Goal: Book appointment/travel/reservation

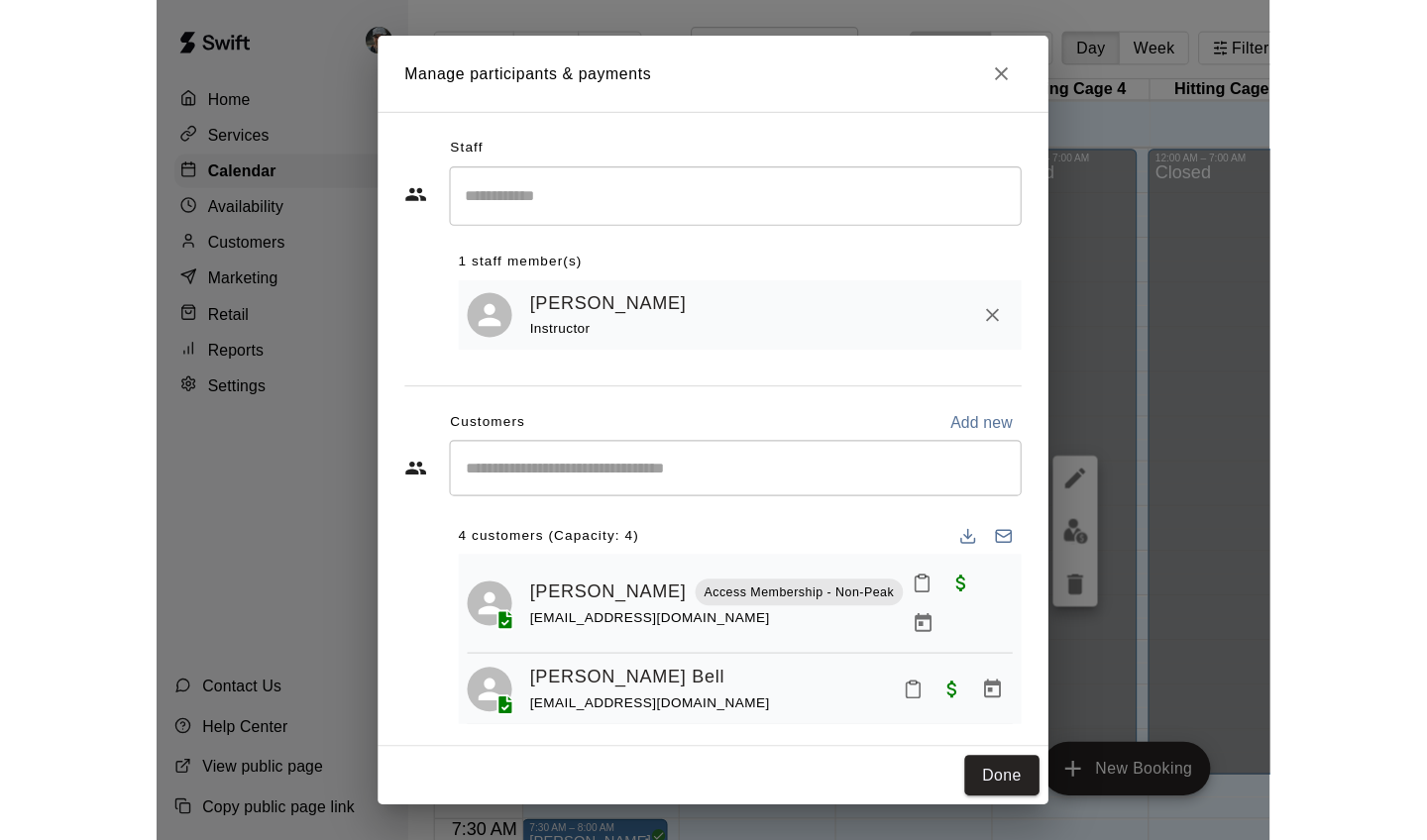
scroll to position [107, 0]
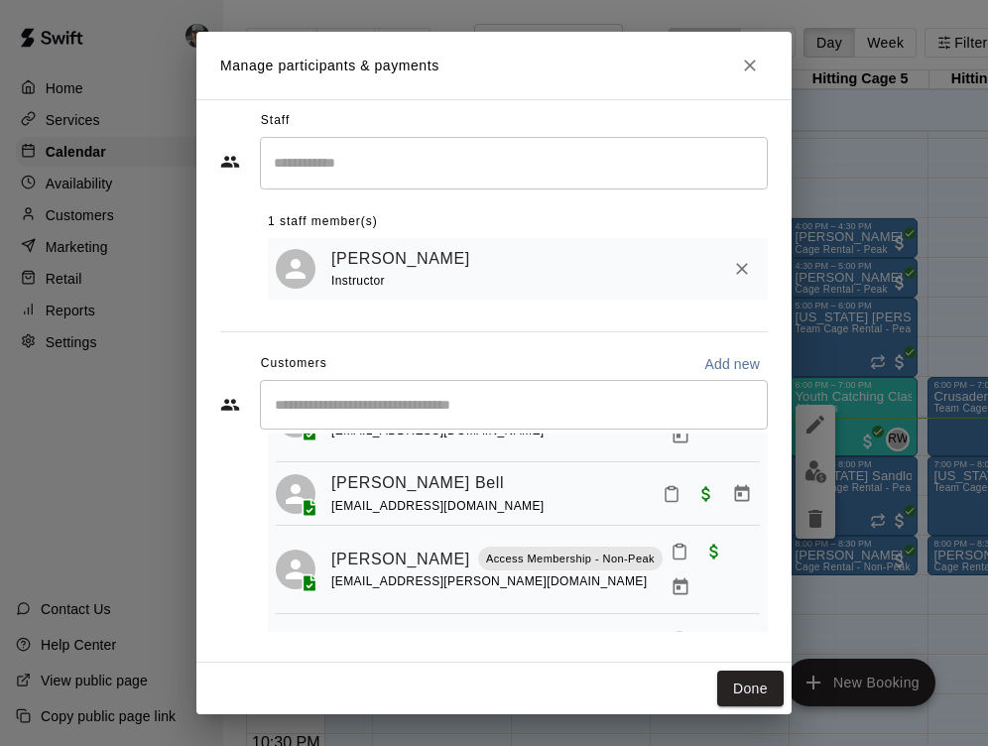
click at [739, 66] on button "Close" at bounding box center [750, 66] width 36 height 36
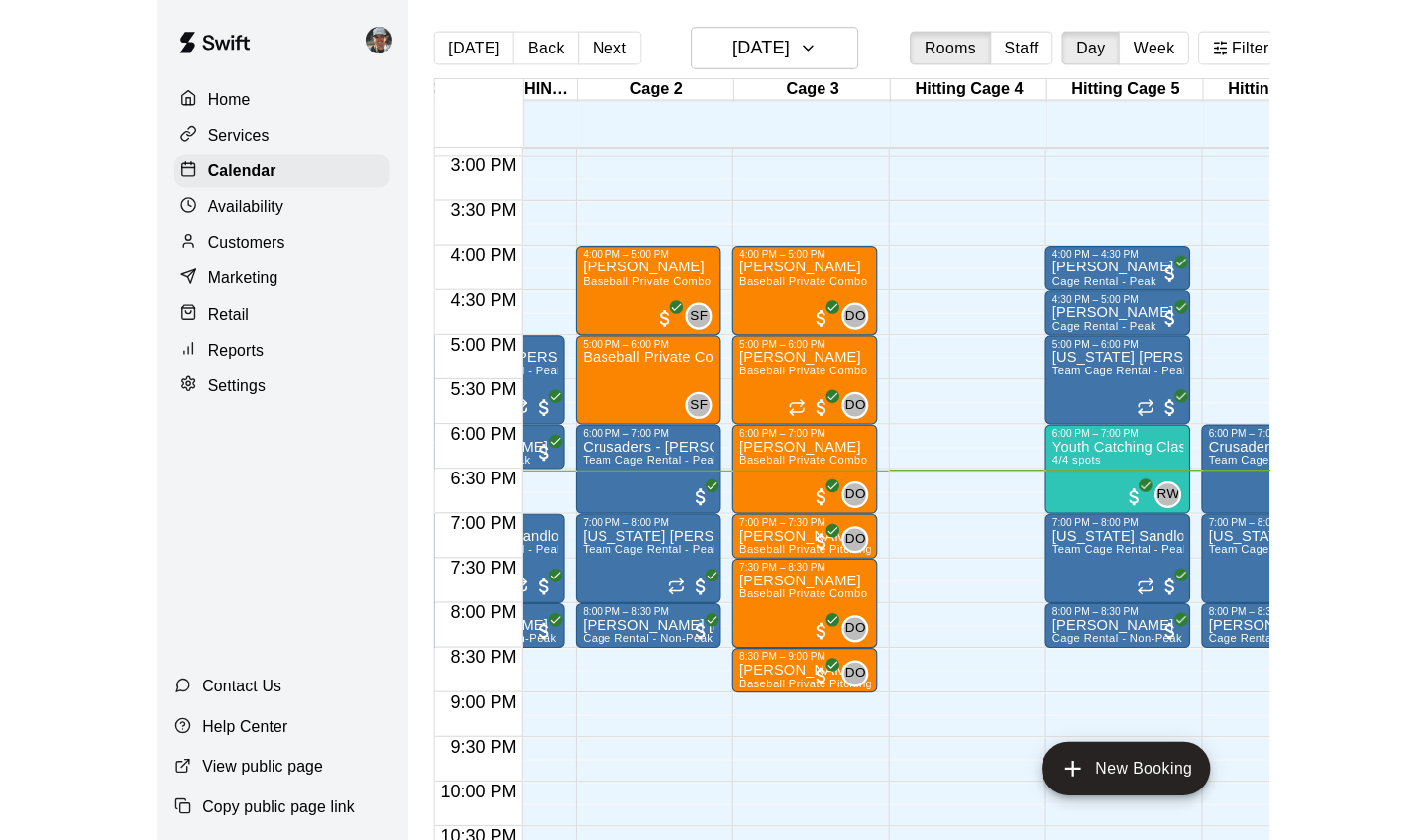
scroll to position [1172, 91]
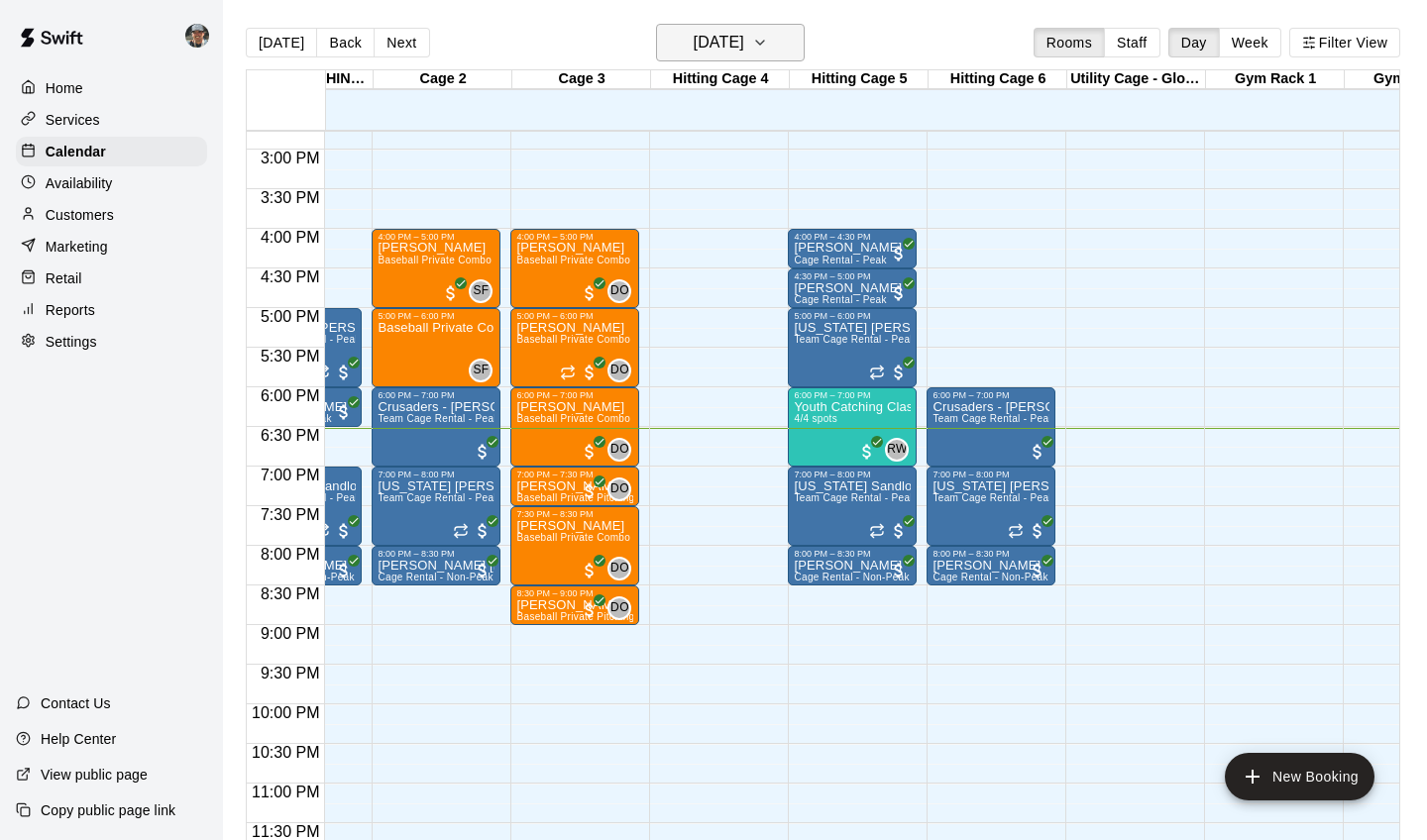
click at [768, 42] on icon "button" at bounding box center [760, 43] width 16 height 24
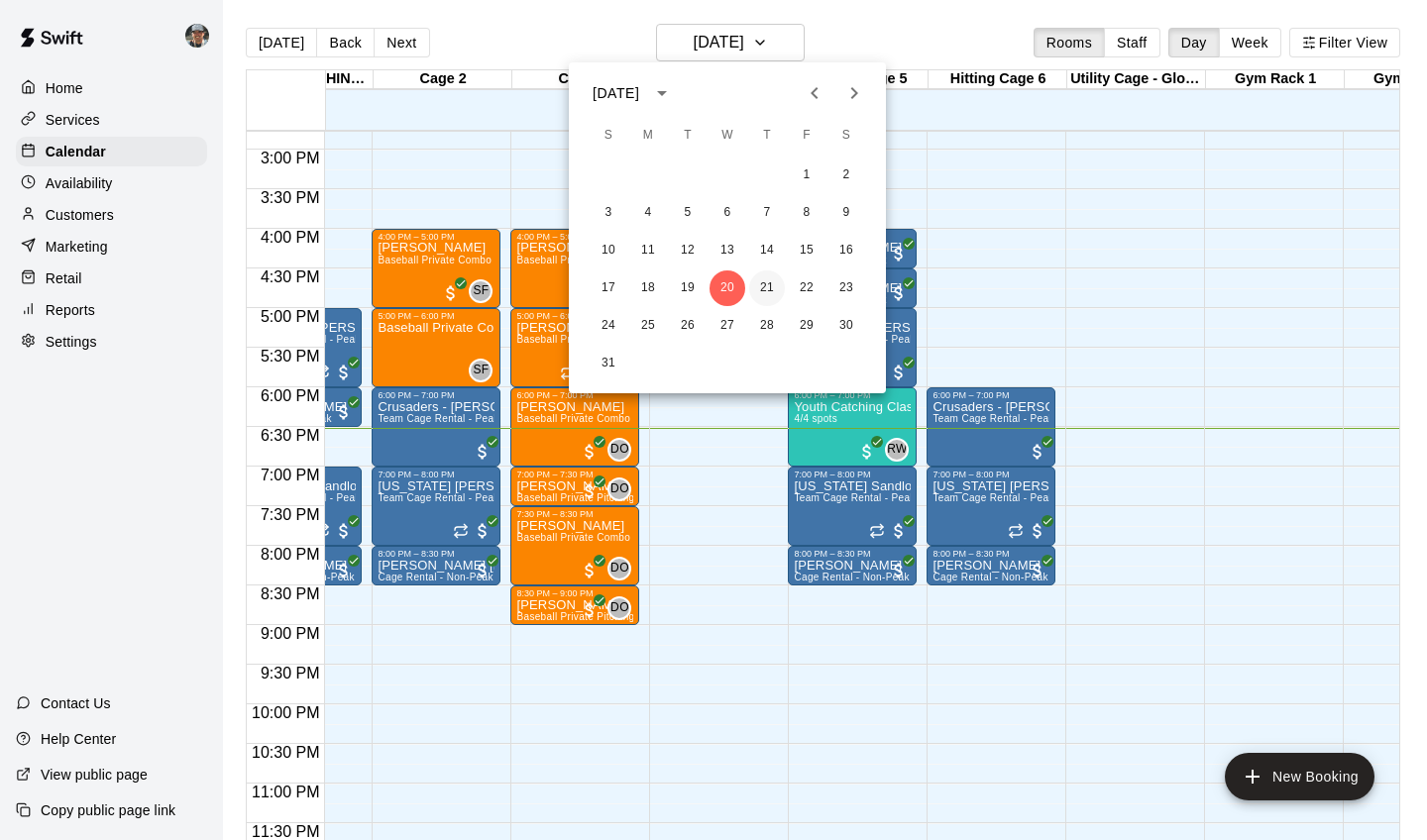
click at [766, 291] on button "21" at bounding box center [767, 289] width 36 height 36
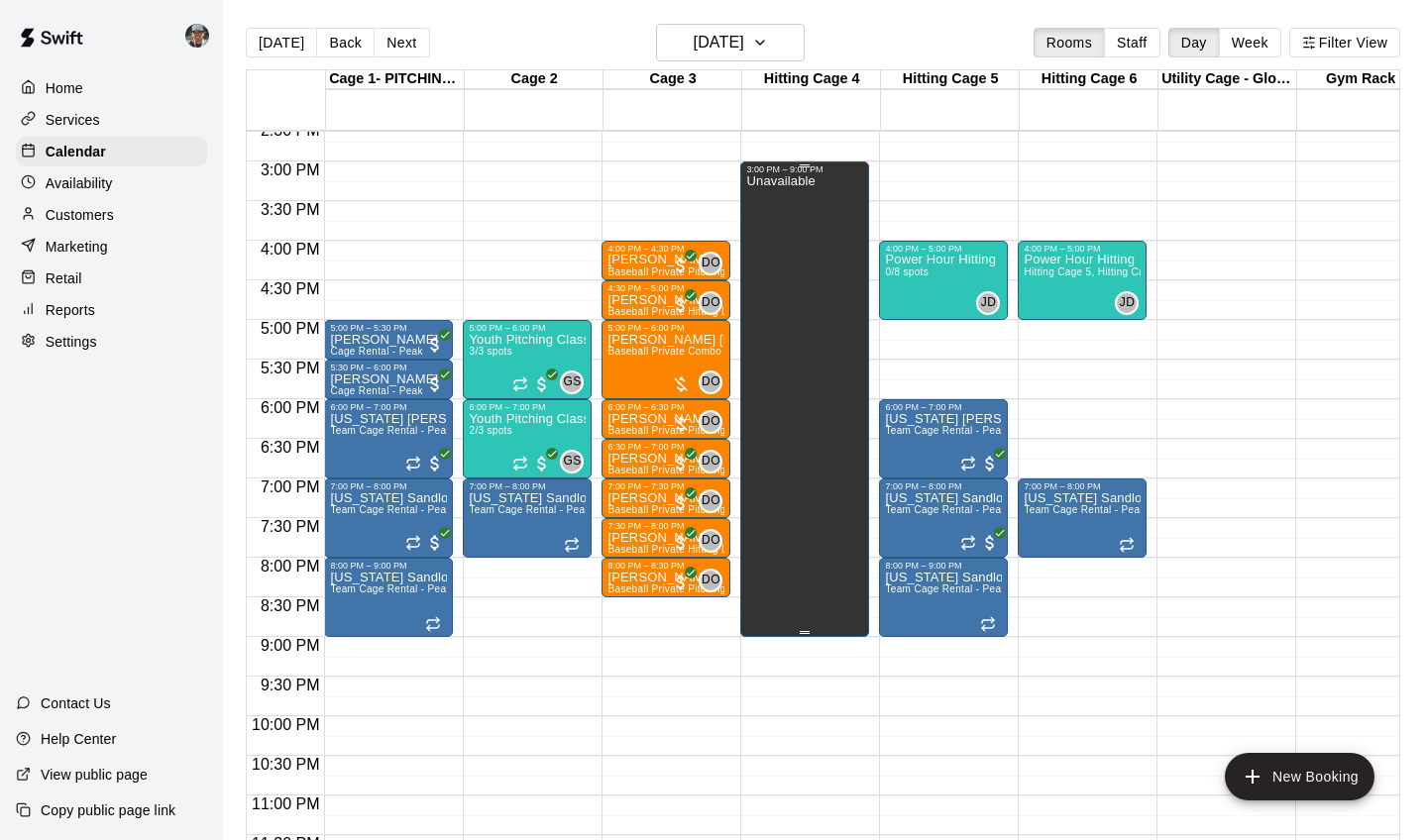
scroll to position [1161, 0]
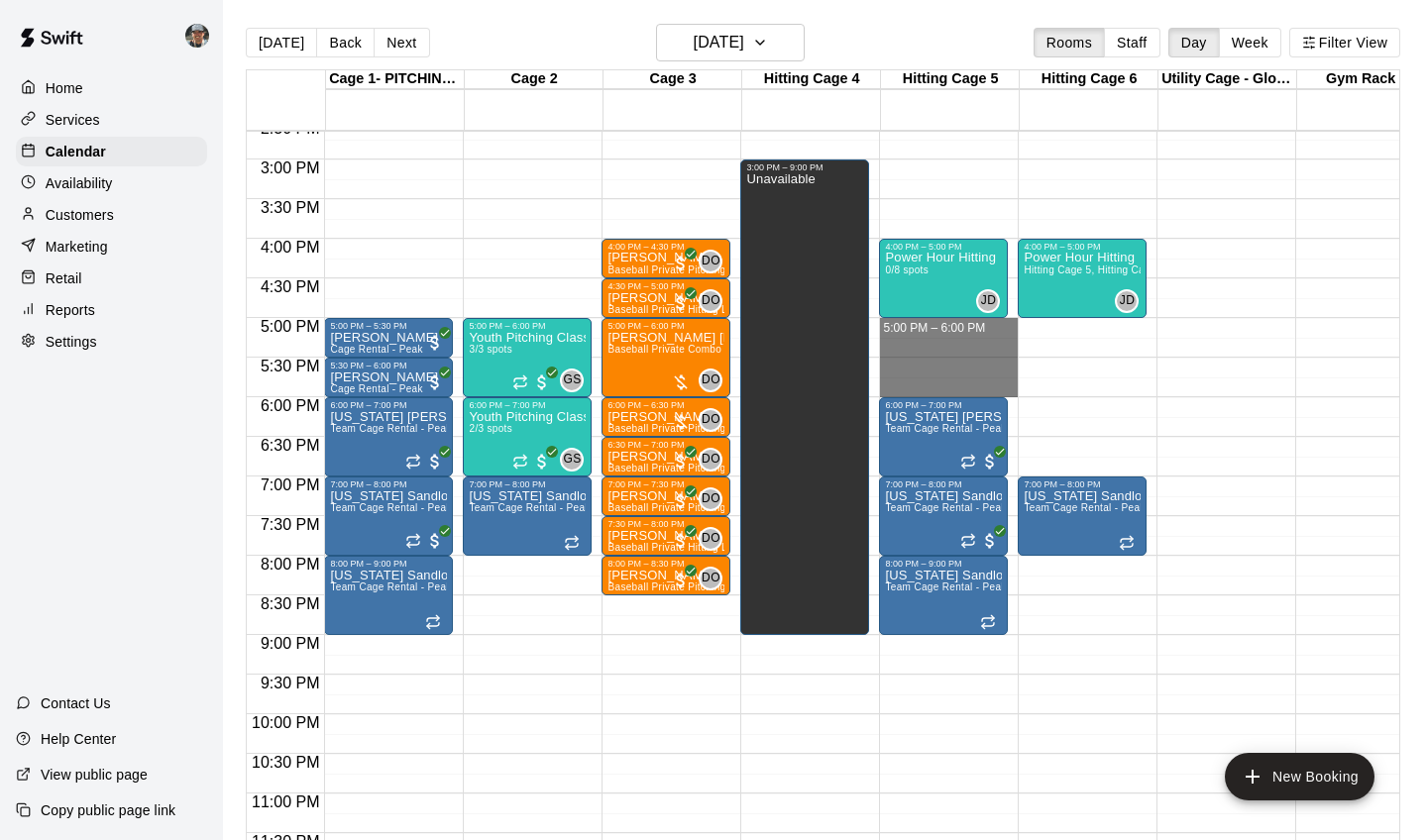
drag, startPoint x: 944, startPoint y: 322, endPoint x: 944, endPoint y: 384, distance: 62.0
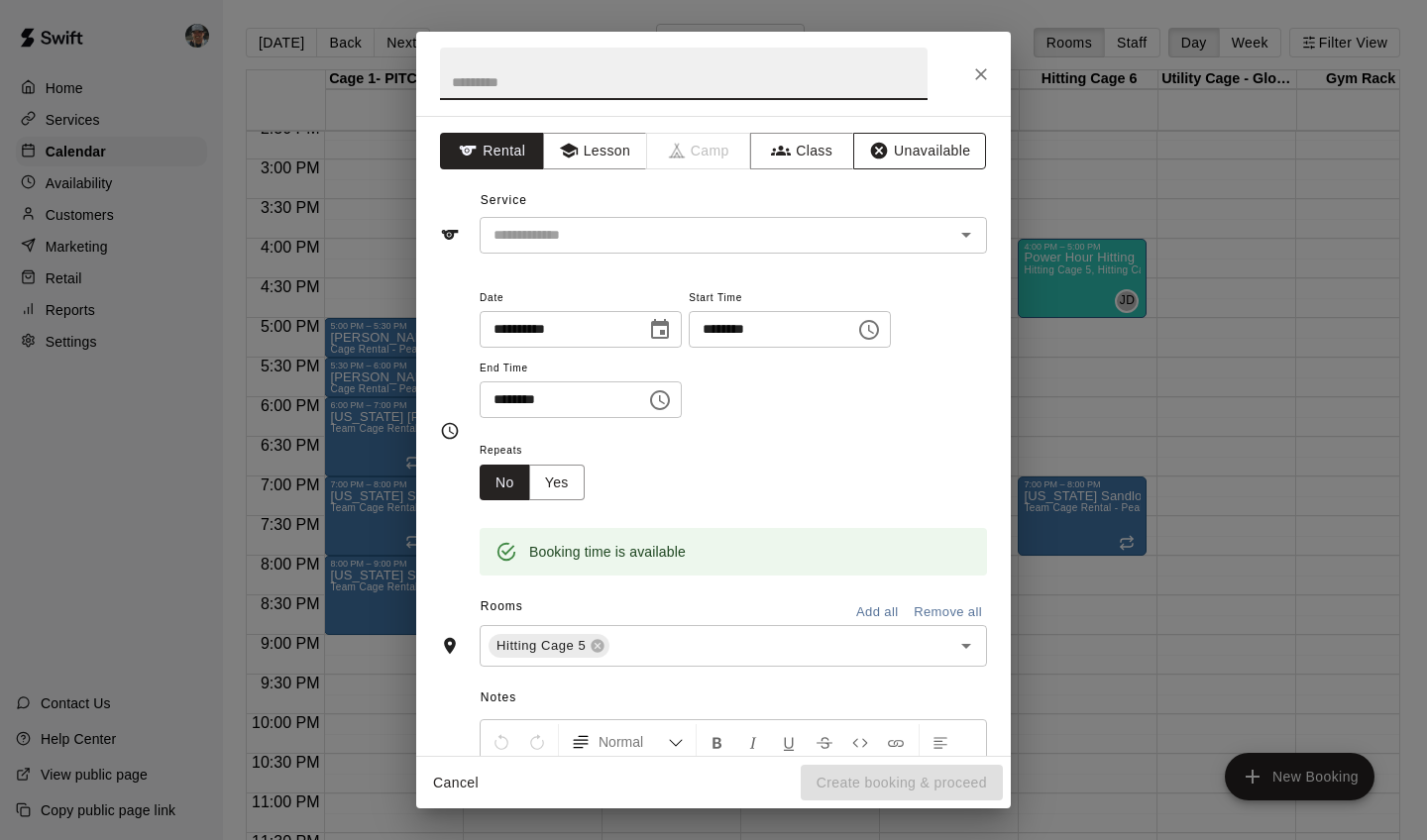
click at [916, 163] on button "Unavailable" at bounding box center [919, 151] width 133 height 37
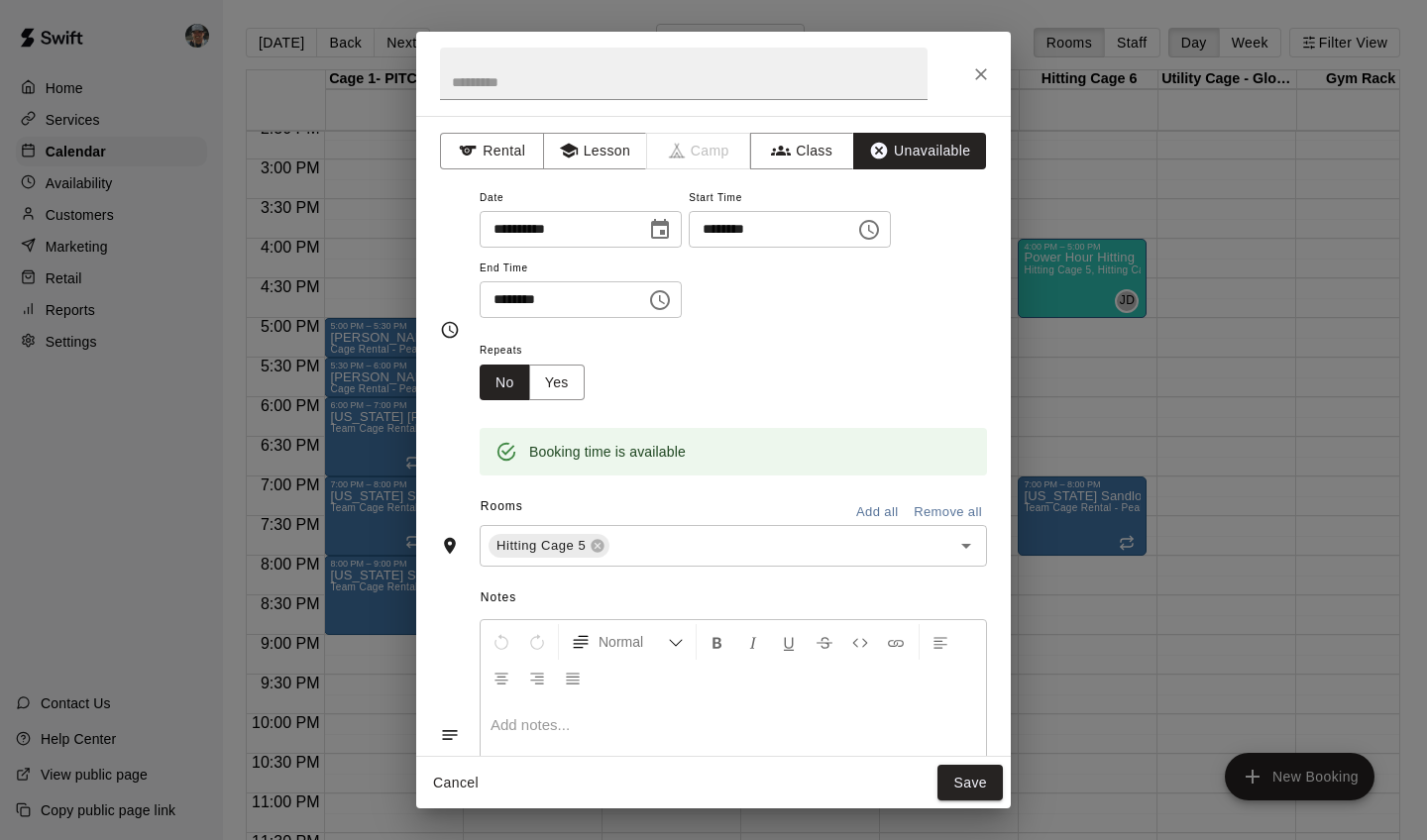
drag, startPoint x: 977, startPoint y: 65, endPoint x: 955, endPoint y: 66, distance: 22.0
click at [955, 66] on div at bounding box center [714, 74] width 595 height 84
click at [964, 744] on button "Save" at bounding box center [969, 783] width 65 height 37
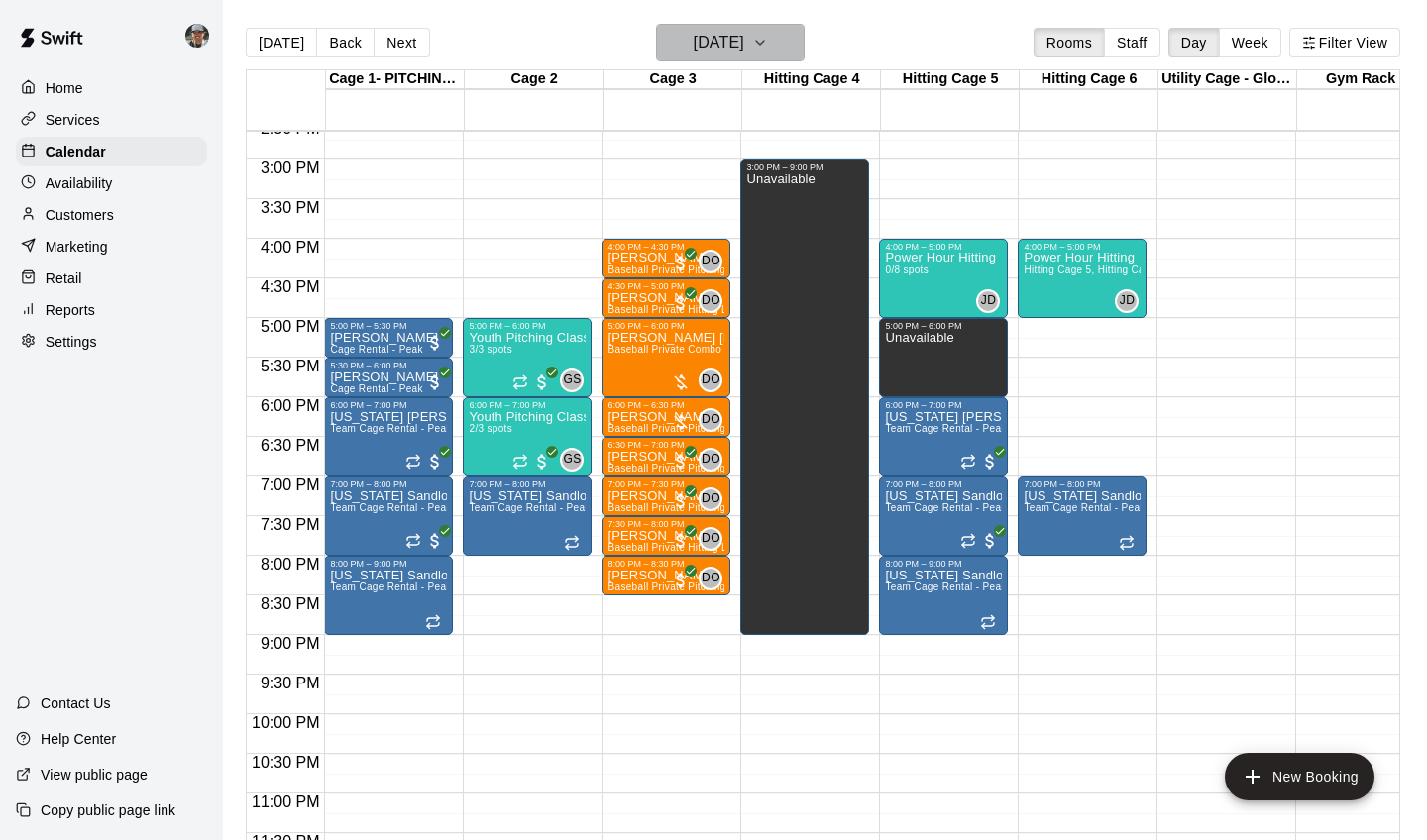
click at [800, 53] on button "[DATE]" at bounding box center [730, 43] width 149 height 38
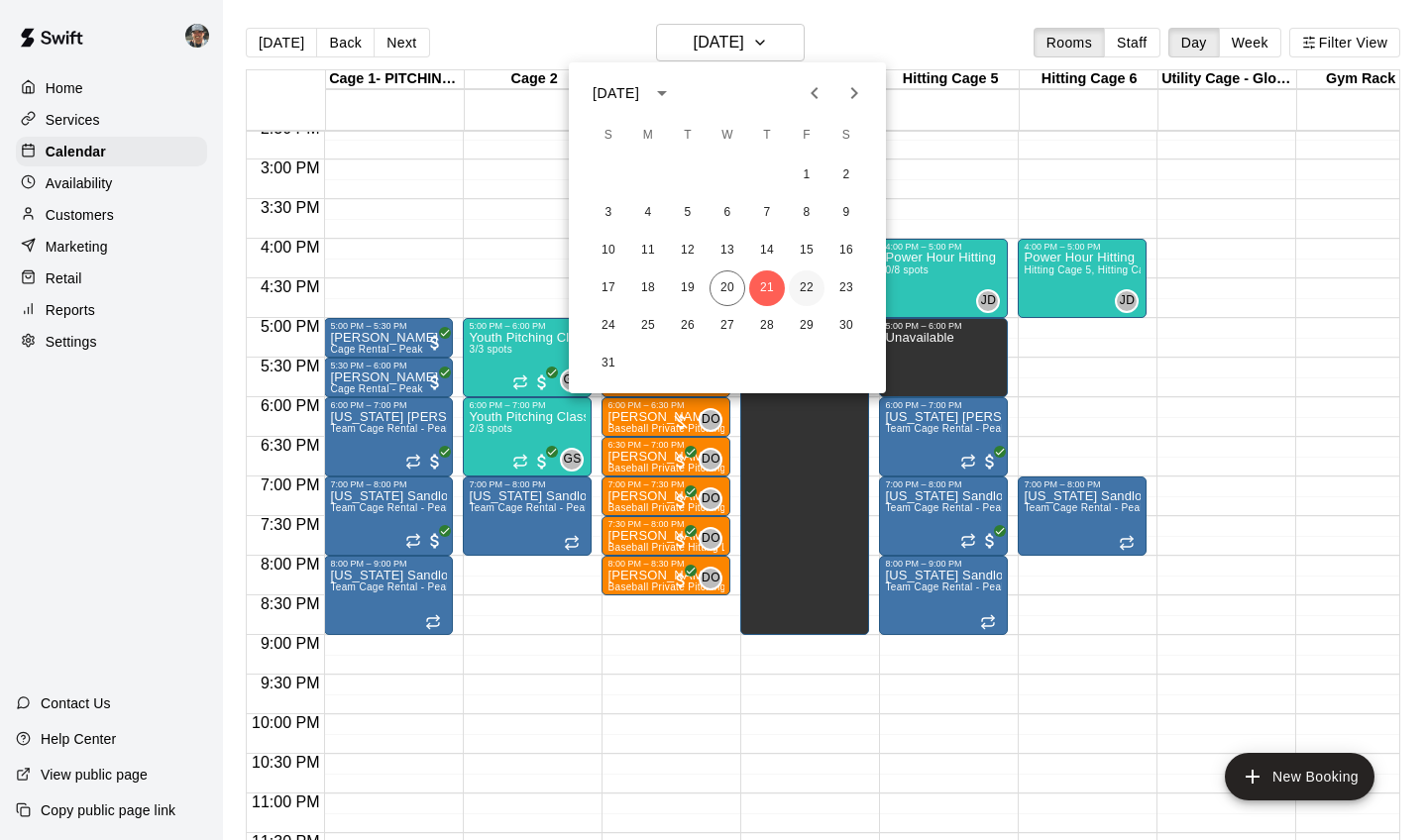
click at [812, 301] on button "22" at bounding box center [806, 289] width 36 height 36
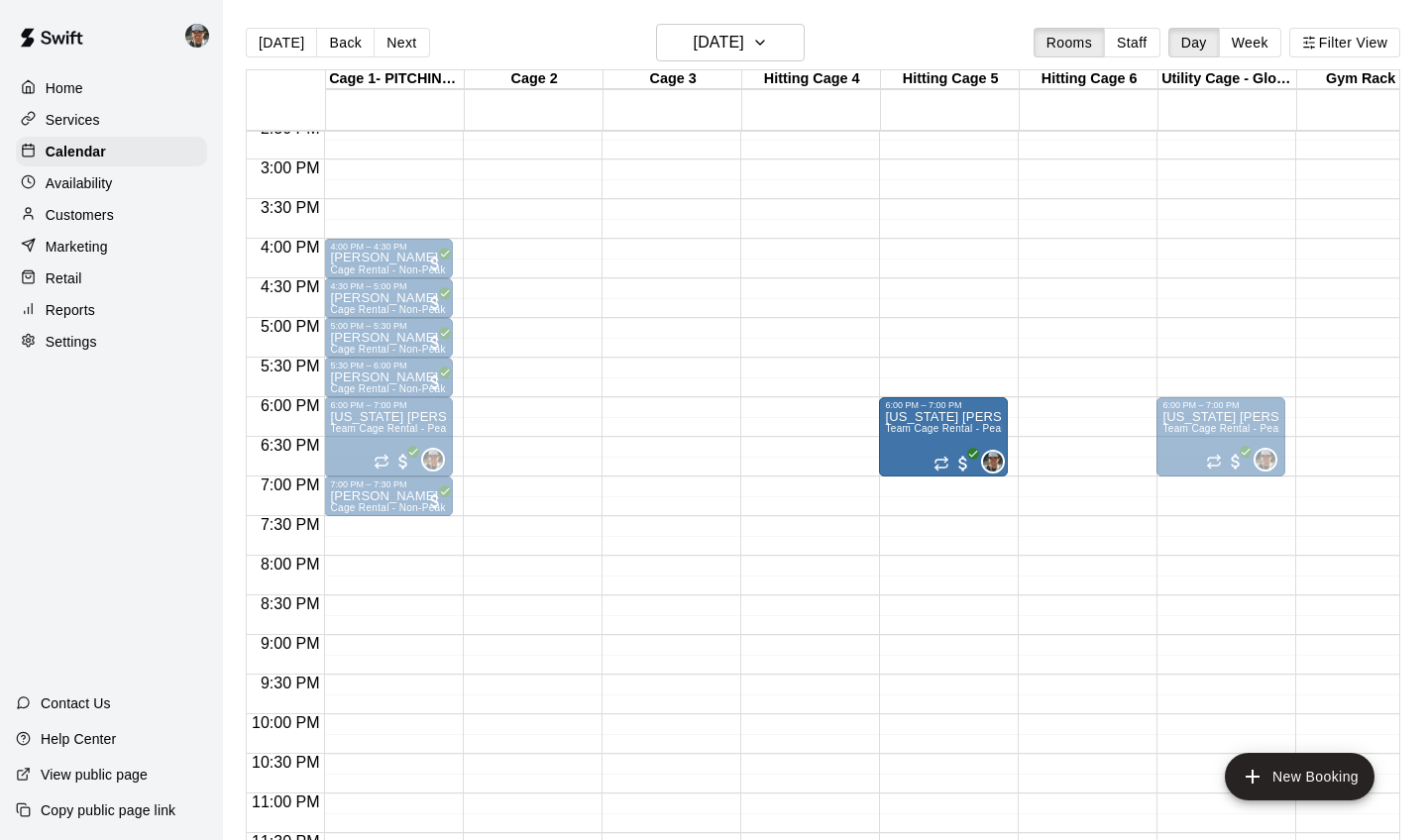
drag, startPoint x: 557, startPoint y: 431, endPoint x: 915, endPoint y: 438, distance: 358.1
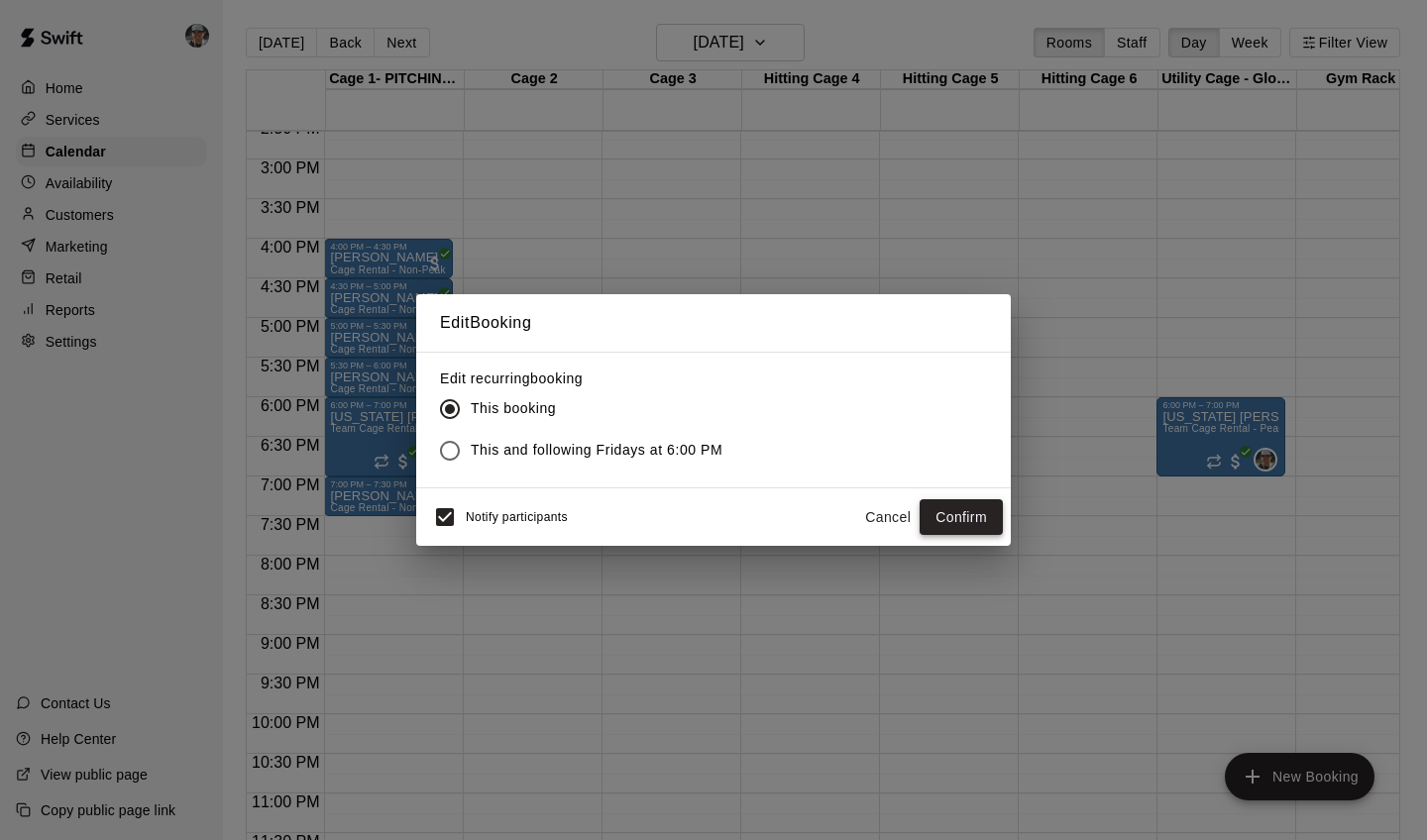
click at [954, 509] on button "Confirm" at bounding box center [960, 517] width 83 height 37
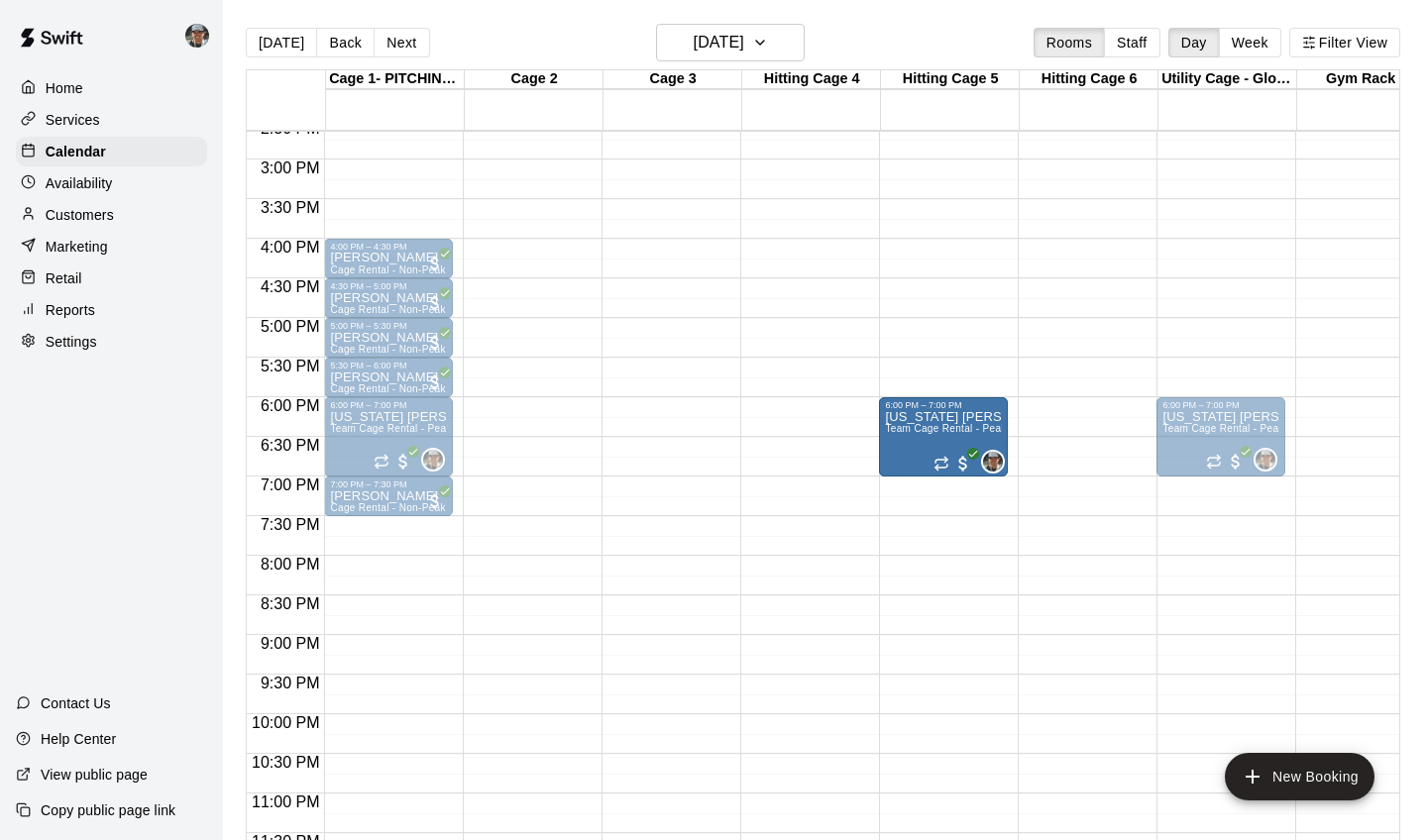
drag, startPoint x: 554, startPoint y: 415, endPoint x: 907, endPoint y: 424, distance: 353.1
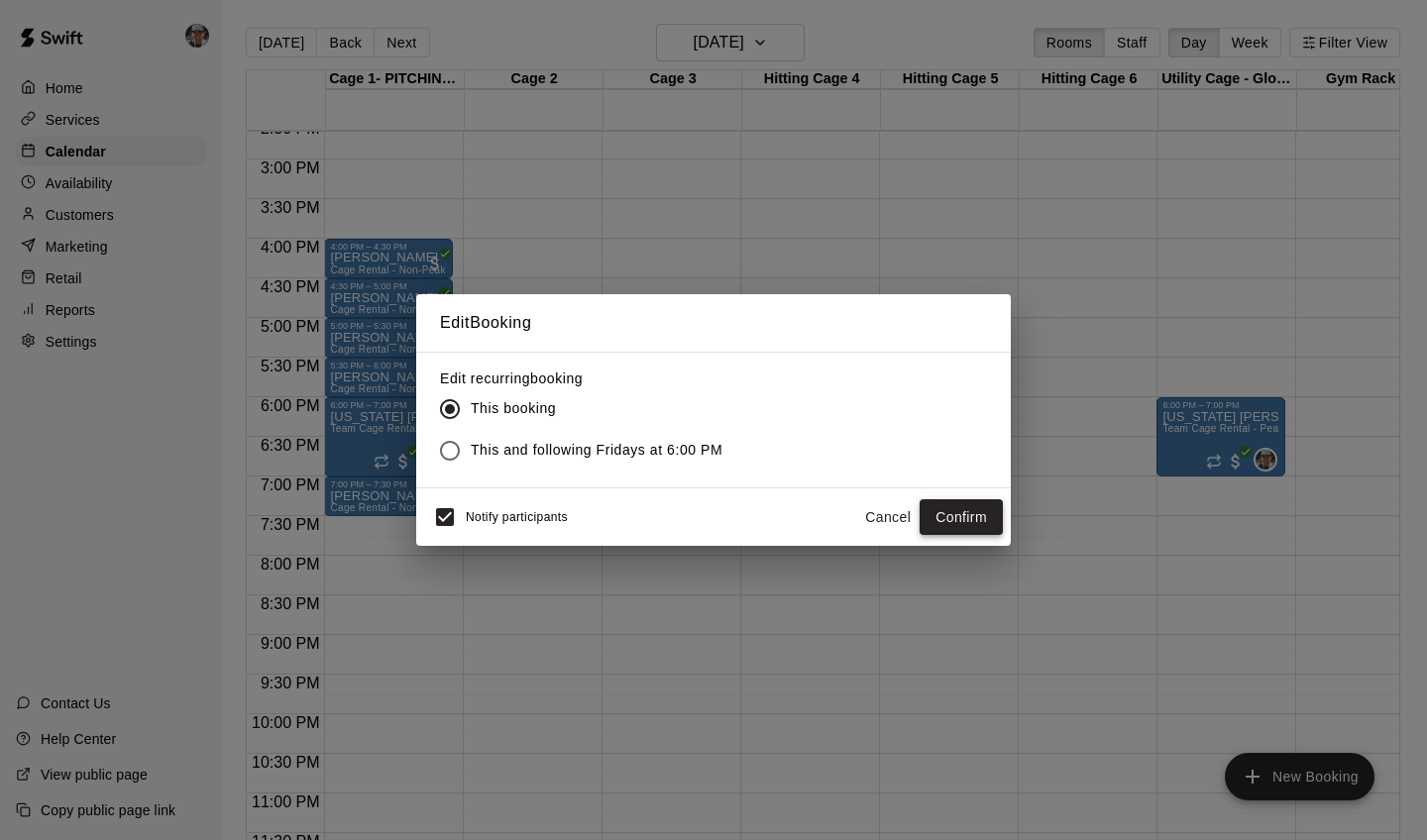
click at [939, 511] on button "Confirm" at bounding box center [960, 517] width 83 height 37
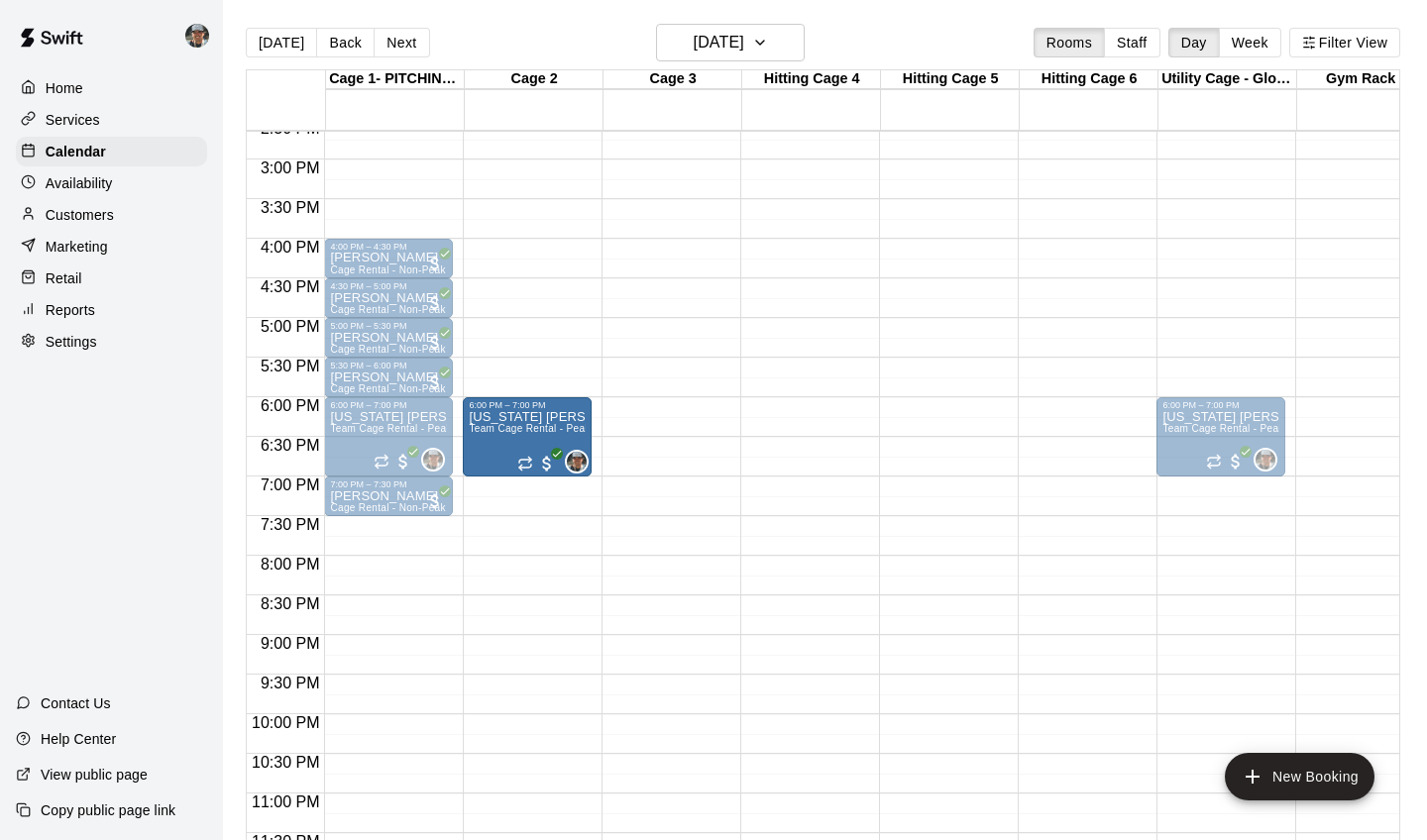
drag, startPoint x: 550, startPoint y: 426, endPoint x: 567, endPoint y: 431, distance: 17.7
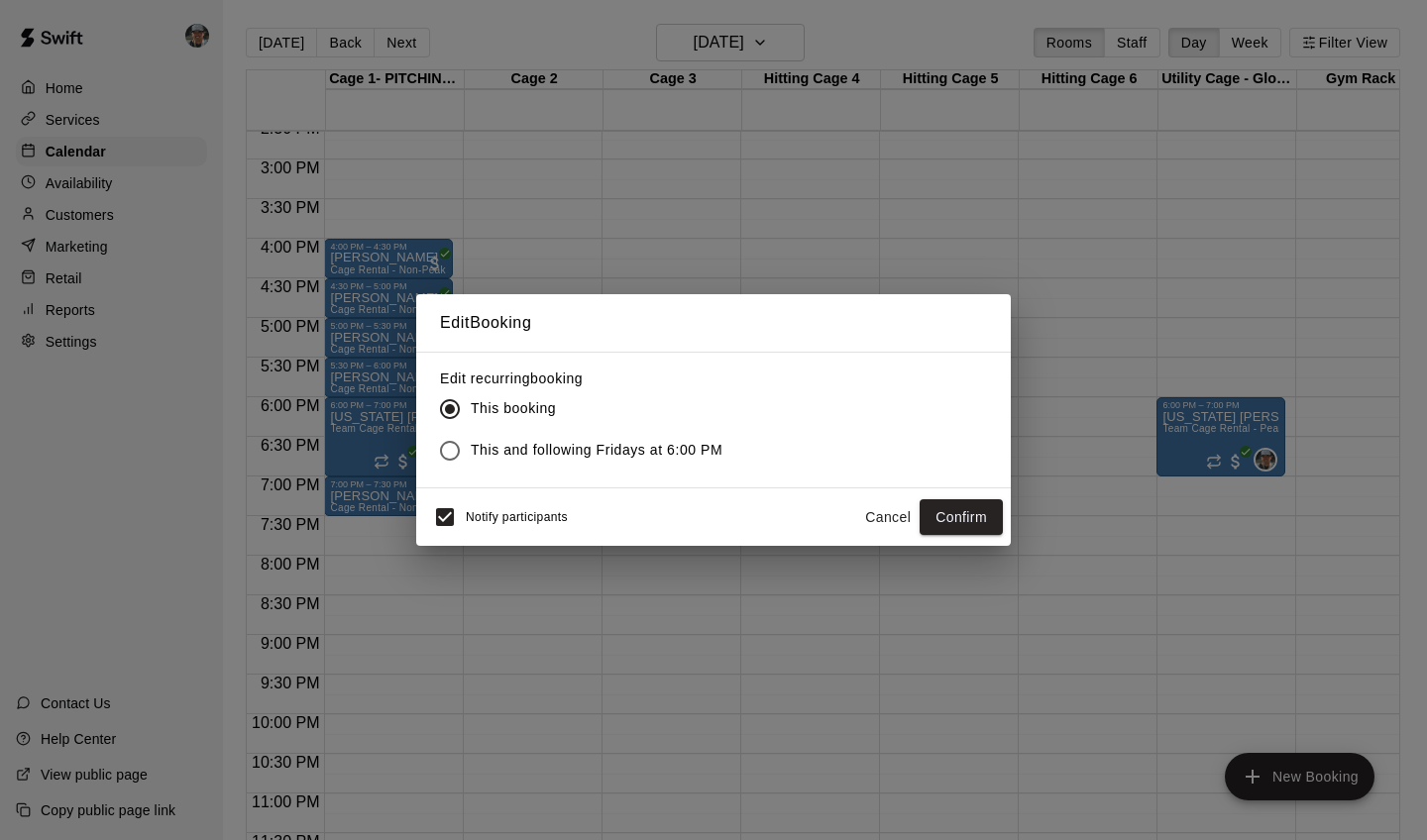
click at [890, 513] on button "Cancel" at bounding box center [887, 517] width 63 height 37
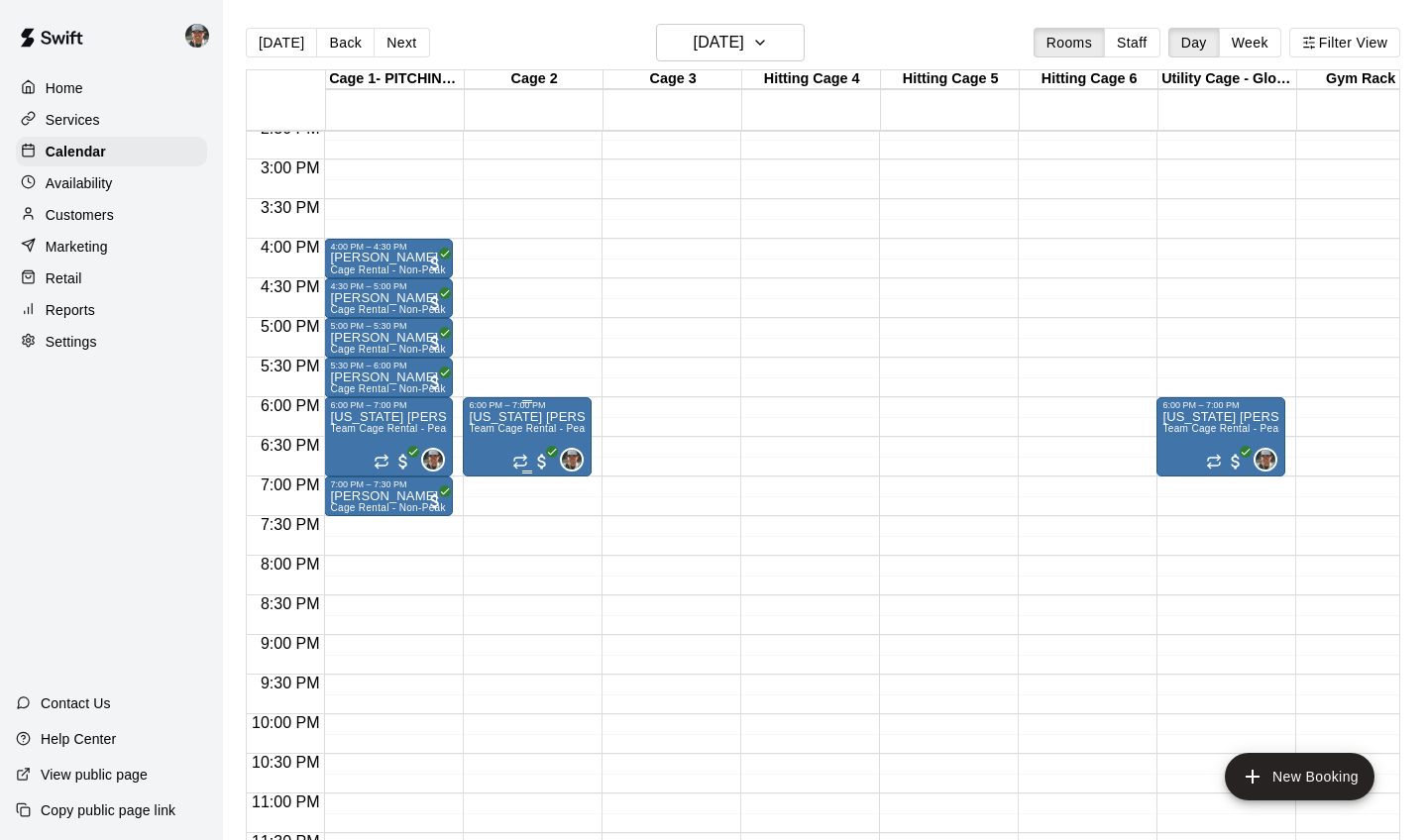
click at [509, 423] on div "[US_STATE] Sandlot - [PERSON_NAME] Team Cage Rental - Peak" at bounding box center [527, 830] width 117 height 840
click at [491, 417] on button "edit" at bounding box center [490, 432] width 40 height 40
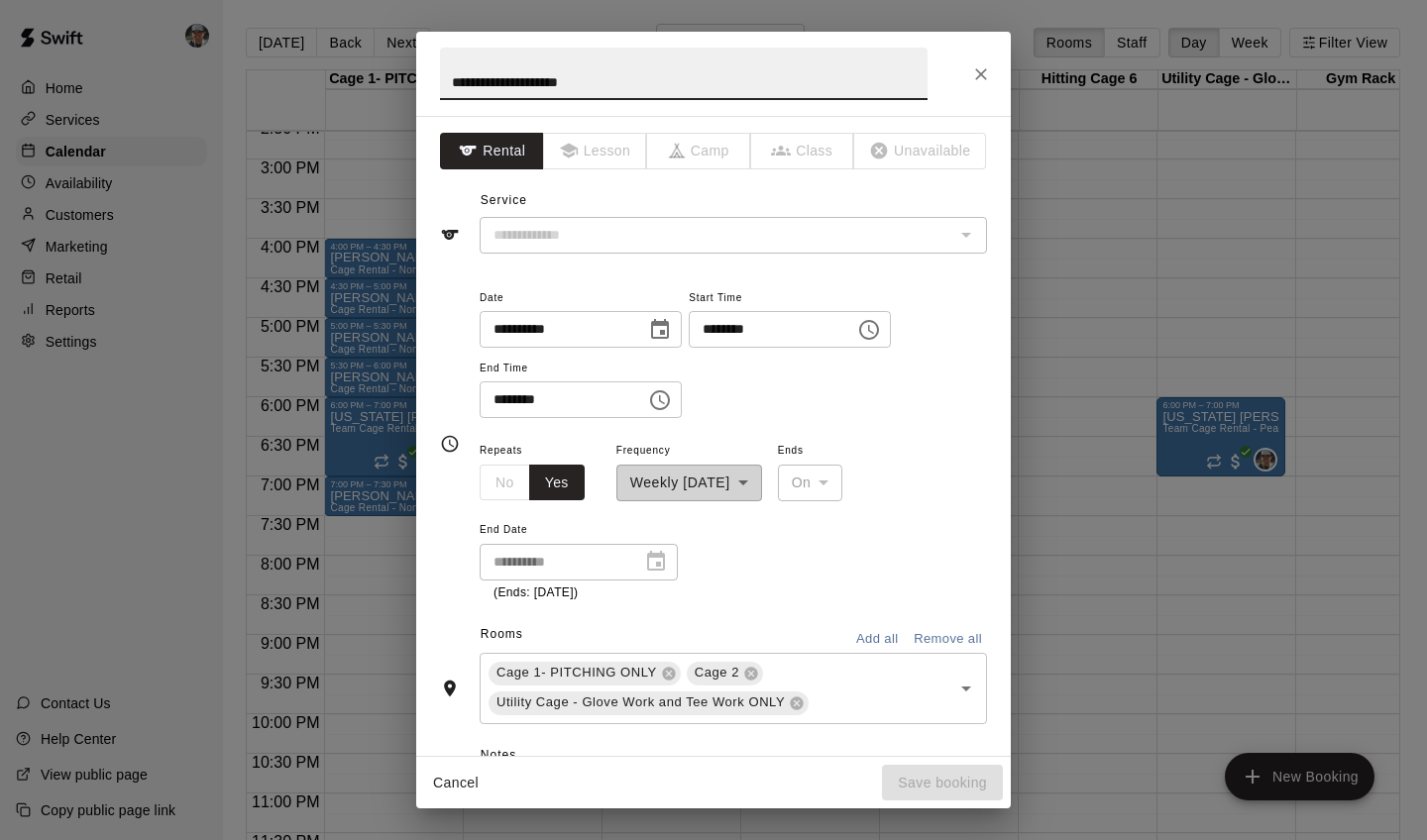
type input "**********"
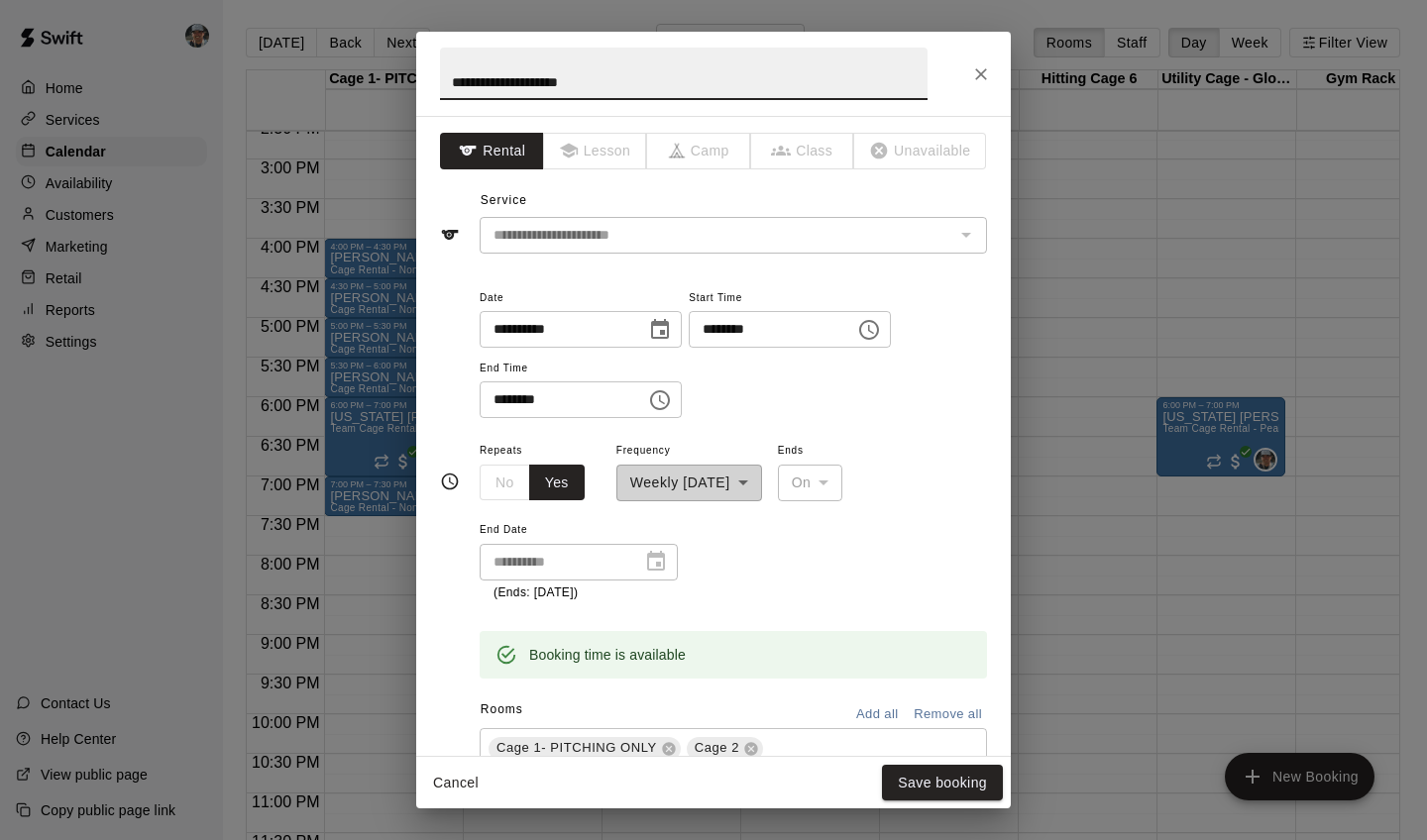
scroll to position [120, 0]
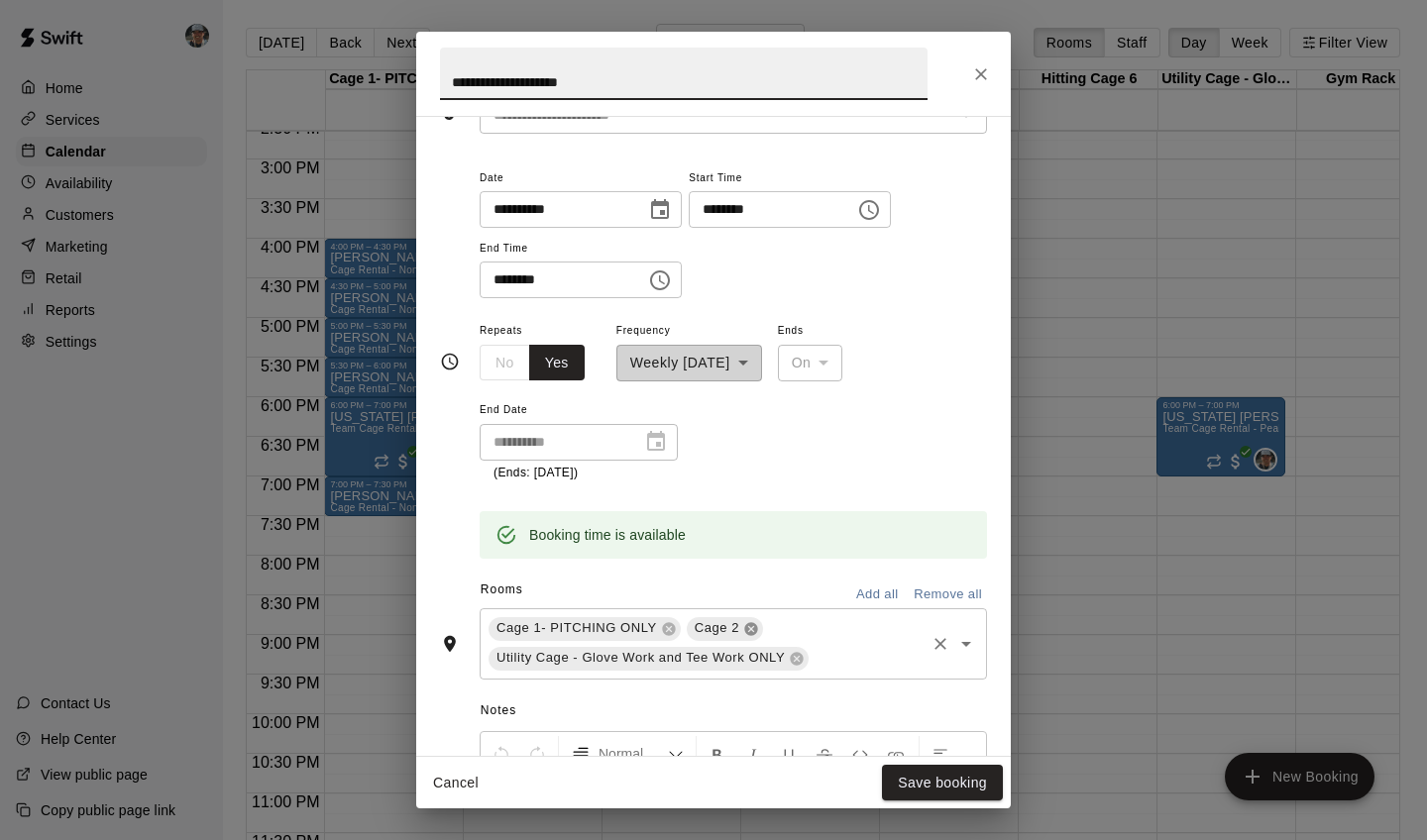
click at [750, 624] on icon at bounding box center [751, 629] width 16 height 16
click at [730, 617] on div "Cage 1- PITCHING ONLY Utility Cage - Glove Work and Tee Work ONLY ​" at bounding box center [733, 643] width 508 height 71
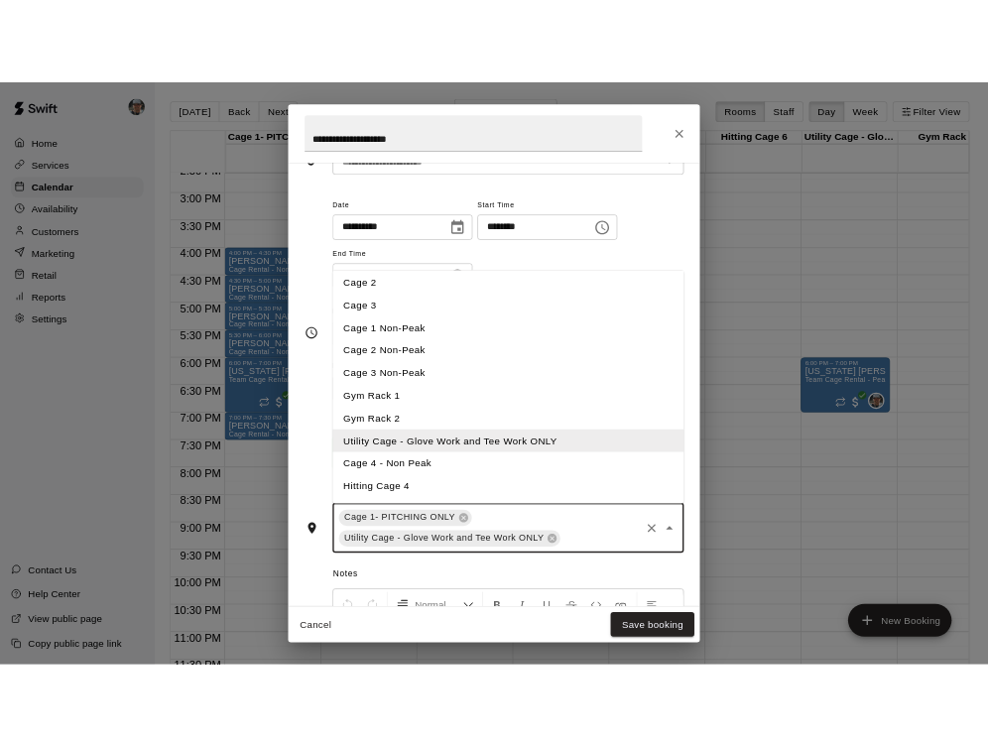
scroll to position [50, 0]
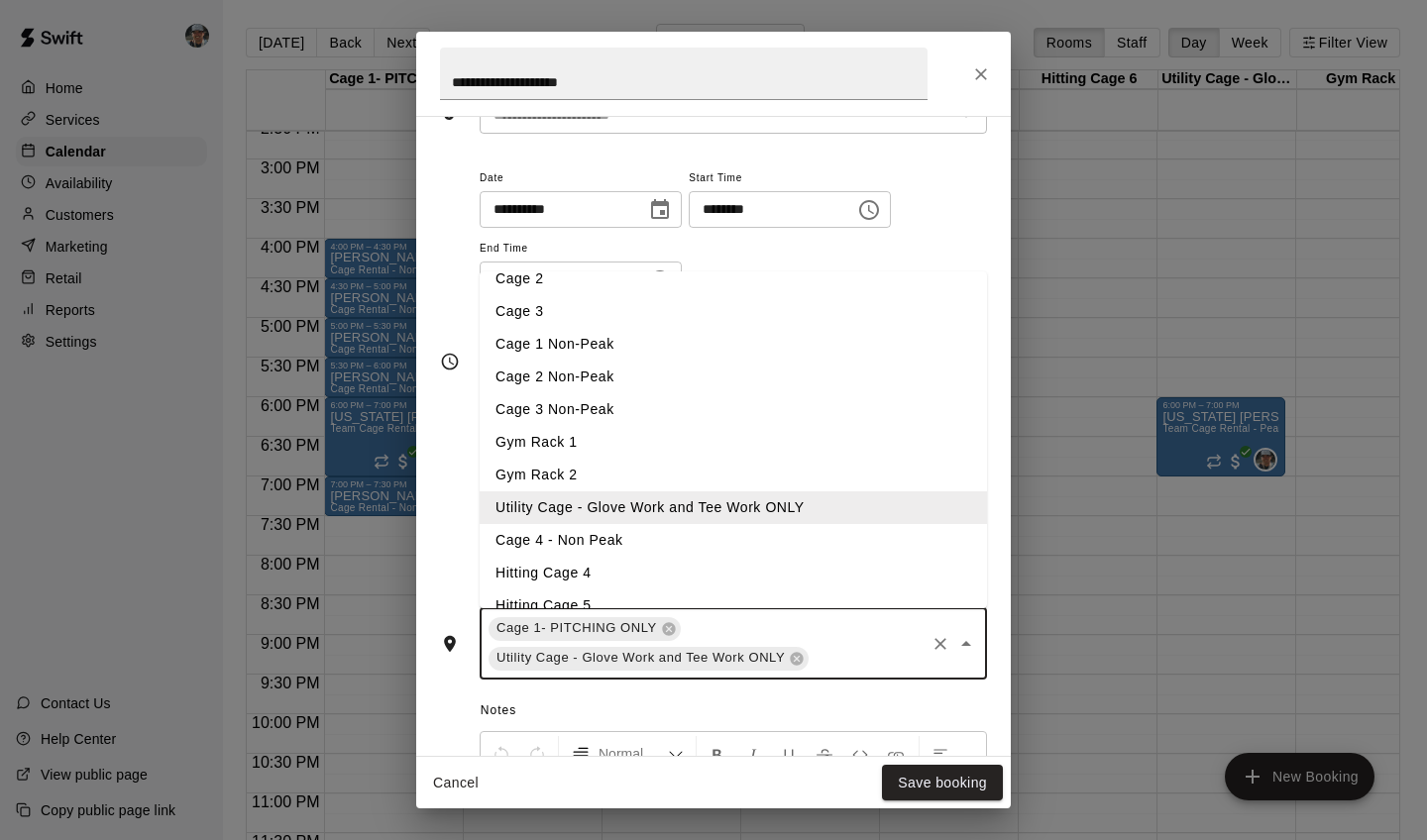
click at [577, 575] on li "Hitting Cage 4" at bounding box center [733, 572] width 508 height 33
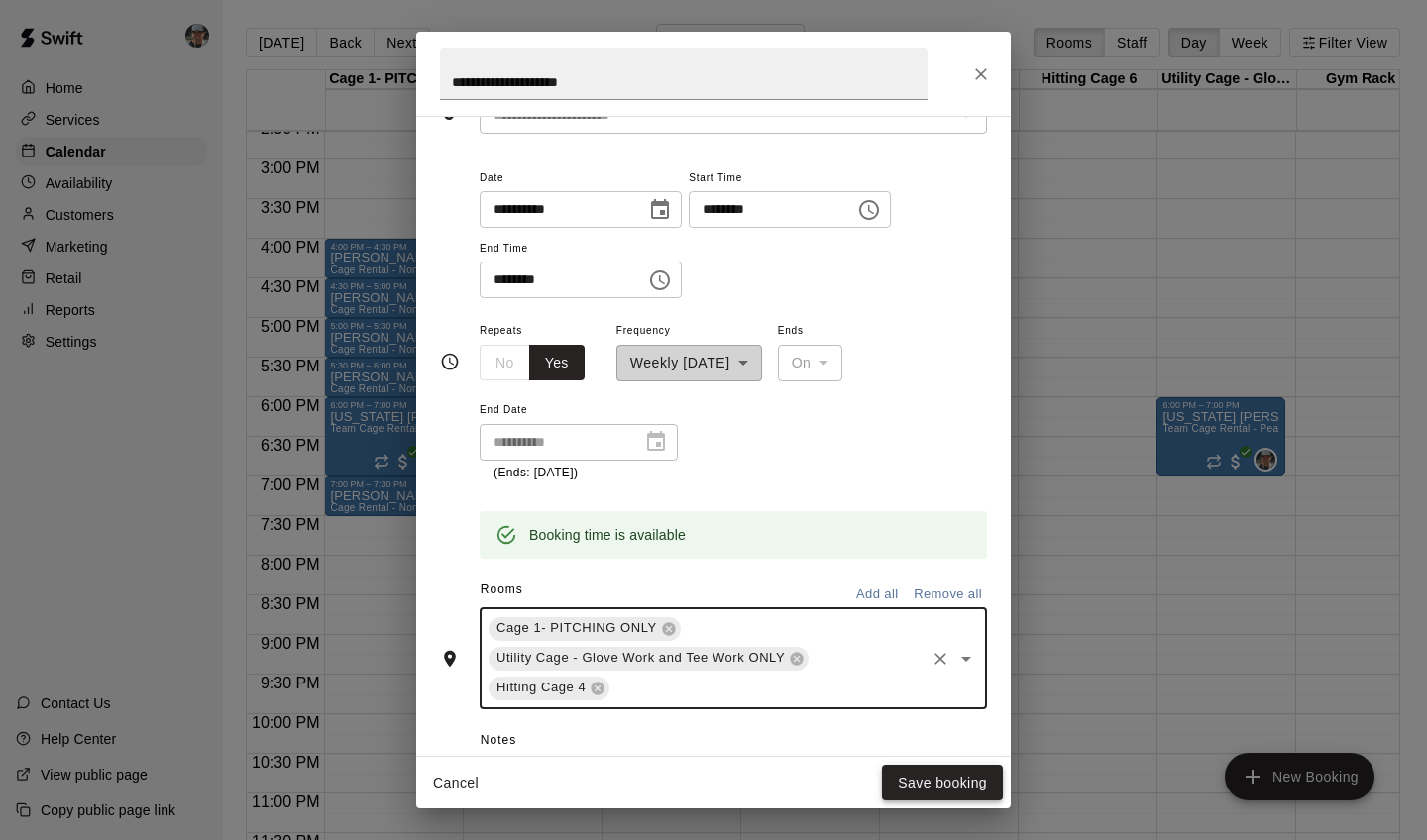
click at [943, 744] on button "Save booking" at bounding box center [942, 783] width 121 height 37
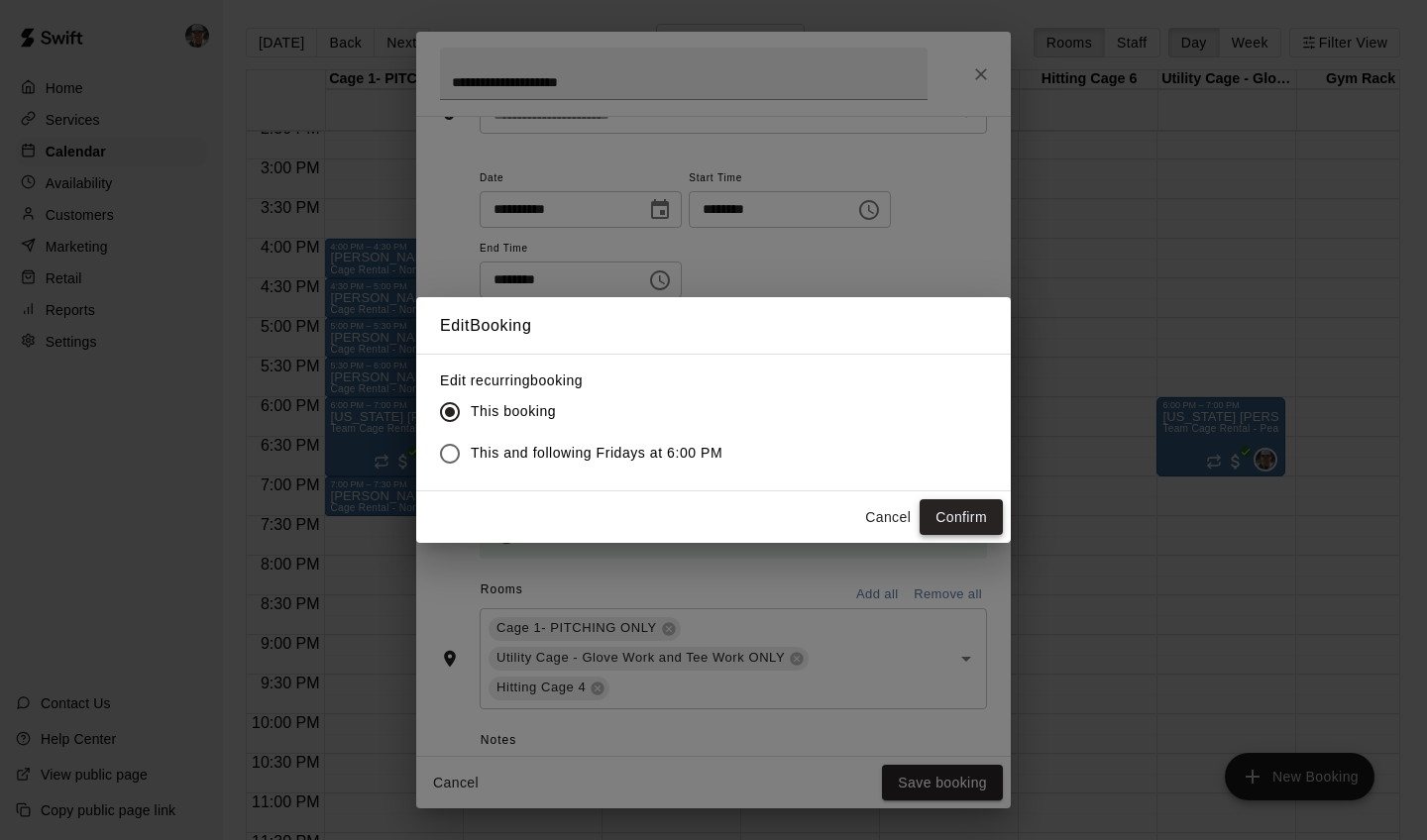
click at [951, 510] on button "Confirm" at bounding box center [960, 517] width 83 height 37
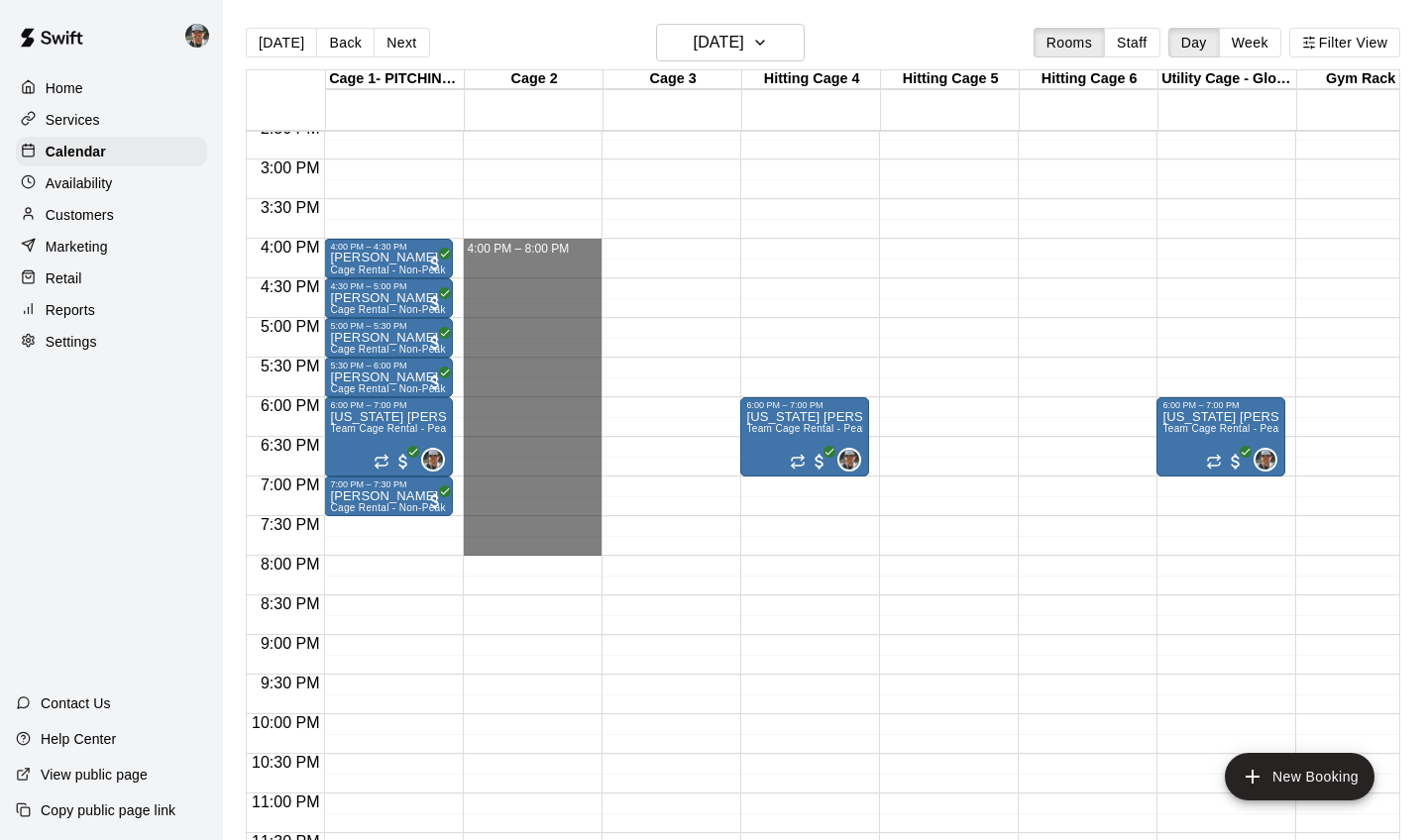
drag, startPoint x: 543, startPoint y: 245, endPoint x: 537, endPoint y: 538, distance: 293.1
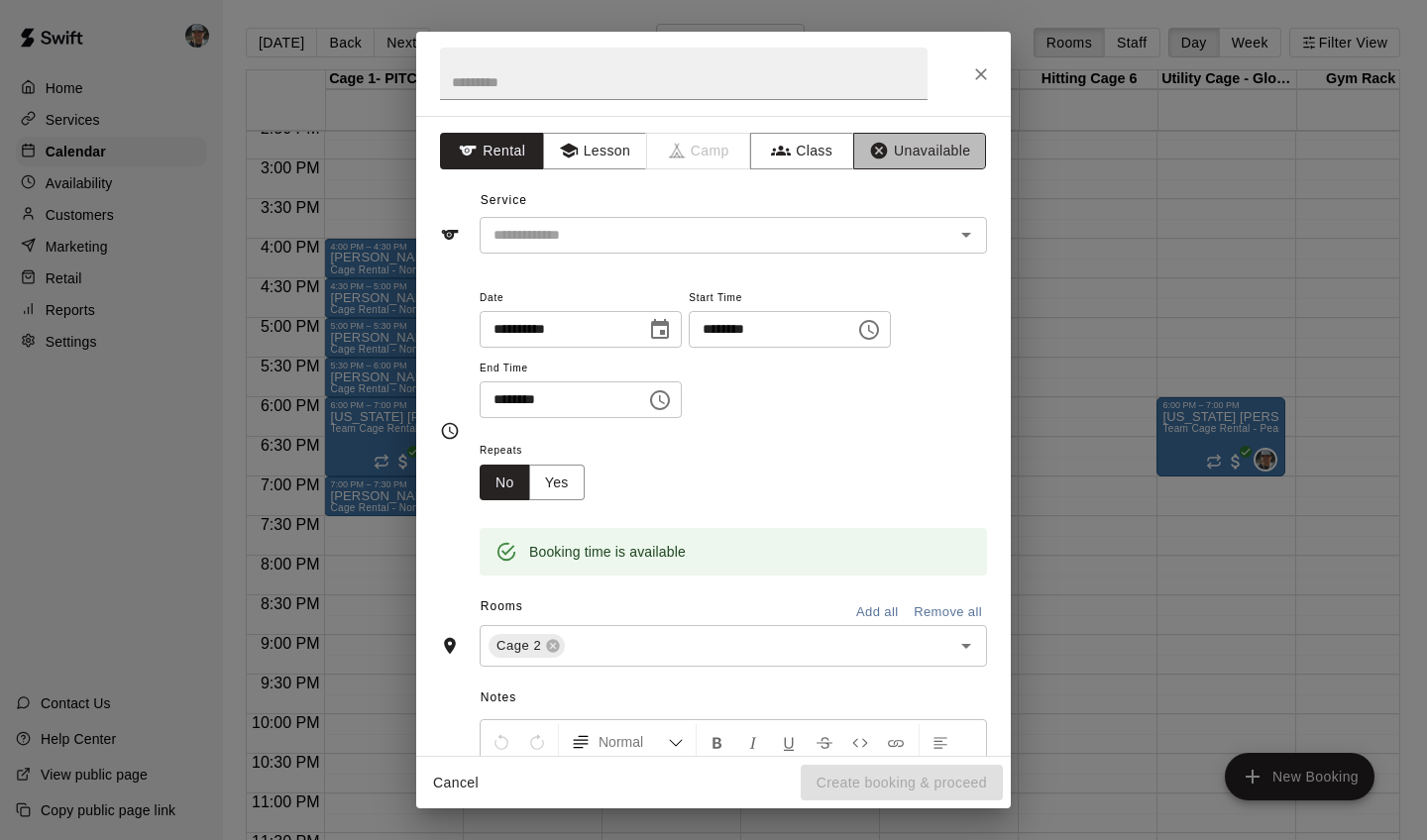
click at [908, 145] on button "Unavailable" at bounding box center [919, 151] width 133 height 37
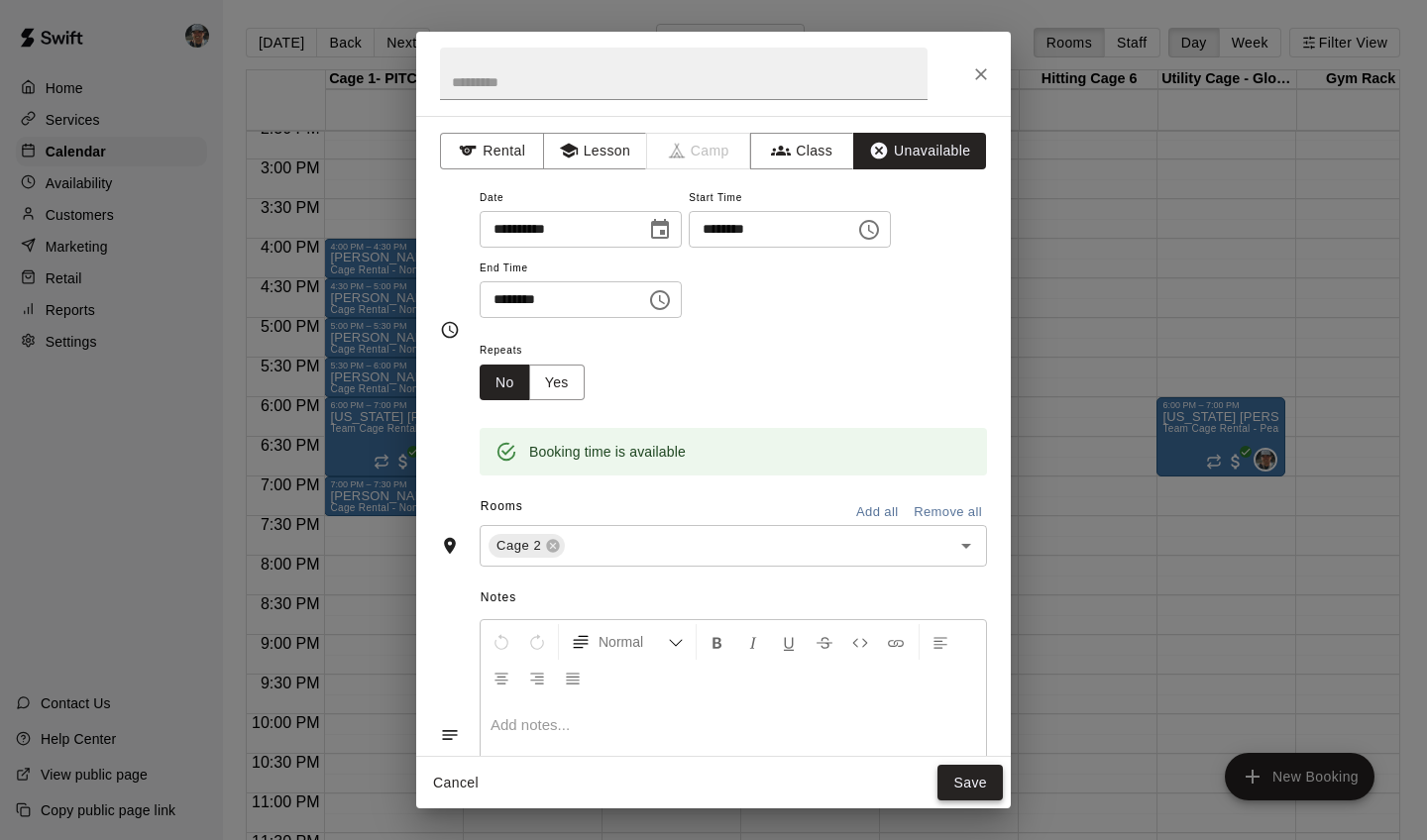
click at [960, 744] on button "Save" at bounding box center [969, 783] width 65 height 37
